Goal: Task Accomplishment & Management: Complete application form

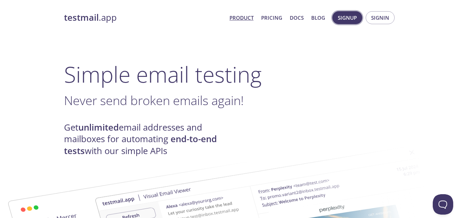
click at [347, 18] on span "Signup" at bounding box center [347, 17] width 19 height 9
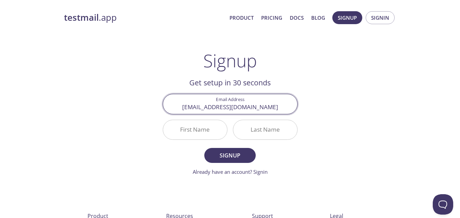
type input "[EMAIL_ADDRESS][DOMAIN_NAME]"
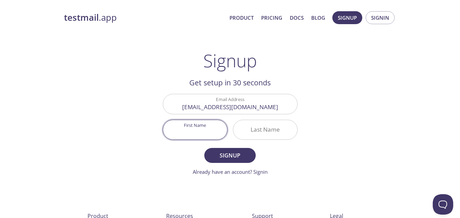
click at [213, 130] on input "First Name" at bounding box center [195, 129] width 64 height 19
type input "[PERSON_NAME]"
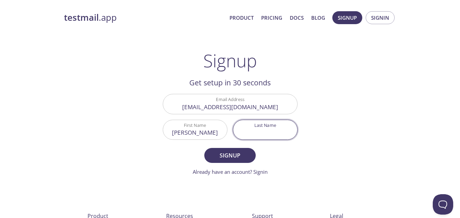
click at [255, 124] on input "Last Name" at bounding box center [265, 129] width 64 height 19
type input "Warner"
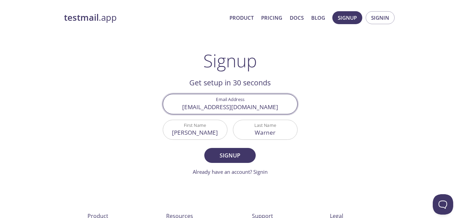
drag, startPoint x: 263, startPoint y: 107, endPoint x: 156, endPoint y: 107, distance: 106.9
click at [156, 107] on main "Signup Get setup in 30 seconds Email Address [EMAIL_ADDRESS][DOMAIN_NAME] First…" at bounding box center [230, 113] width 151 height 126
click at [263, 107] on input "[EMAIL_ADDRESS][DOMAIN_NAME]" at bounding box center [230, 103] width 134 height 19
click at [240, 107] on input "[EMAIL_ADDRESS][DOMAIN_NAME]" at bounding box center [230, 103] width 134 height 19
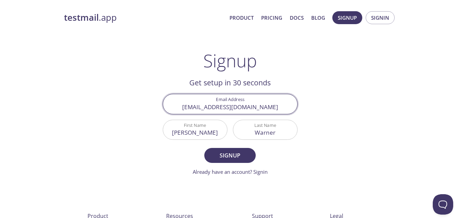
drag, startPoint x: 268, startPoint y: 107, endPoint x: 146, endPoint y: 109, distance: 121.5
click at [146, 109] on div "testmail .app Product Pricing Docs Blog Signup Signin Signup Get setup in 30 se…" at bounding box center [230, 163] width 349 height 312
click at [283, 109] on input "[EMAIL_ADDRESS][DOMAIN_NAME]" at bounding box center [230, 103] width 134 height 19
type input "[EMAIL_ADDRESS][DOMAIN_NAME]"
click at [228, 161] on button "Signup" at bounding box center [229, 155] width 51 height 15
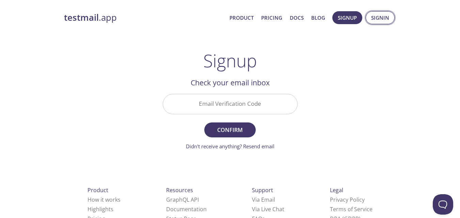
click at [379, 18] on span "Signin" at bounding box center [380, 17] width 18 height 9
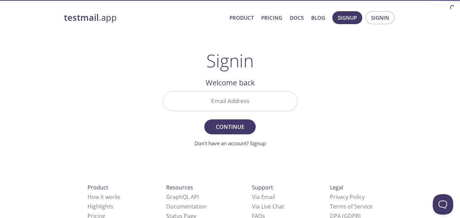
click at [233, 102] on input "Email Address" at bounding box center [230, 101] width 134 height 19
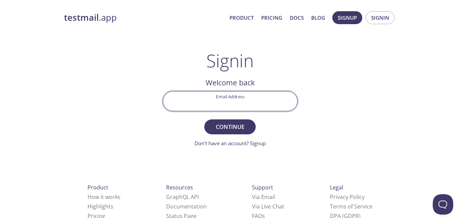
paste input "[EMAIL_ADDRESS][DOMAIN_NAME]"
type input "[EMAIL_ADDRESS][DOMAIN_NAME]"
click at [232, 127] on span "Continue" at bounding box center [230, 127] width 36 height 10
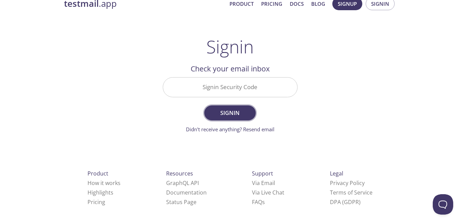
scroll to position [22, 0]
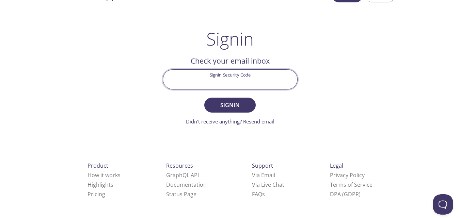
click at [212, 80] on input "Signin Security Code" at bounding box center [230, 79] width 134 height 19
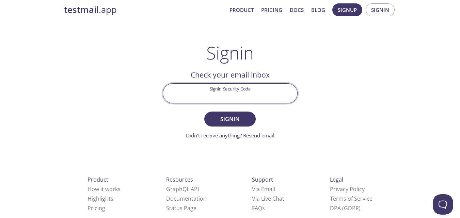
scroll to position [0, 0]
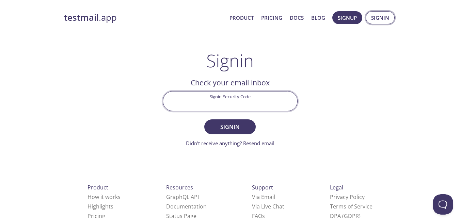
click at [371, 17] on span "Signin" at bounding box center [380, 17] width 18 height 9
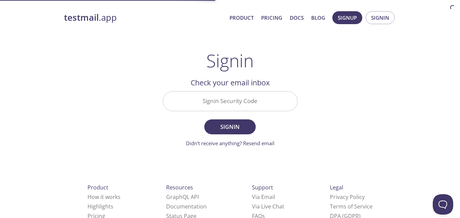
click at [243, 102] on input "Signin Security Code" at bounding box center [230, 101] width 134 height 19
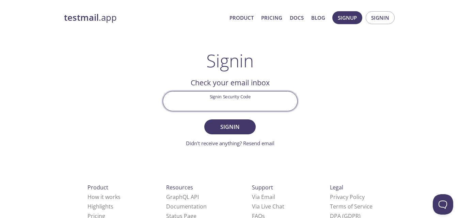
click at [237, 103] on input "Signin Security Code" at bounding box center [230, 101] width 134 height 19
